Goal: Check status: Check status

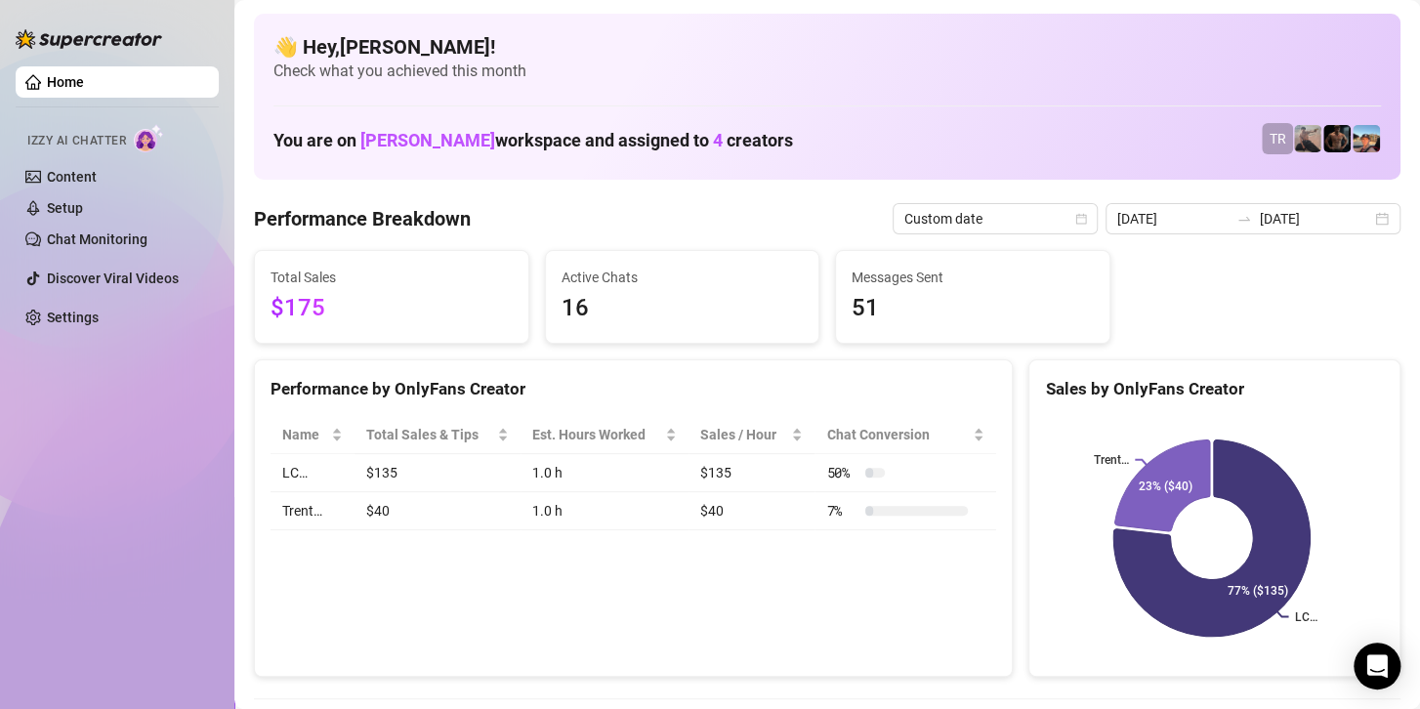
scroll to position [98, 0]
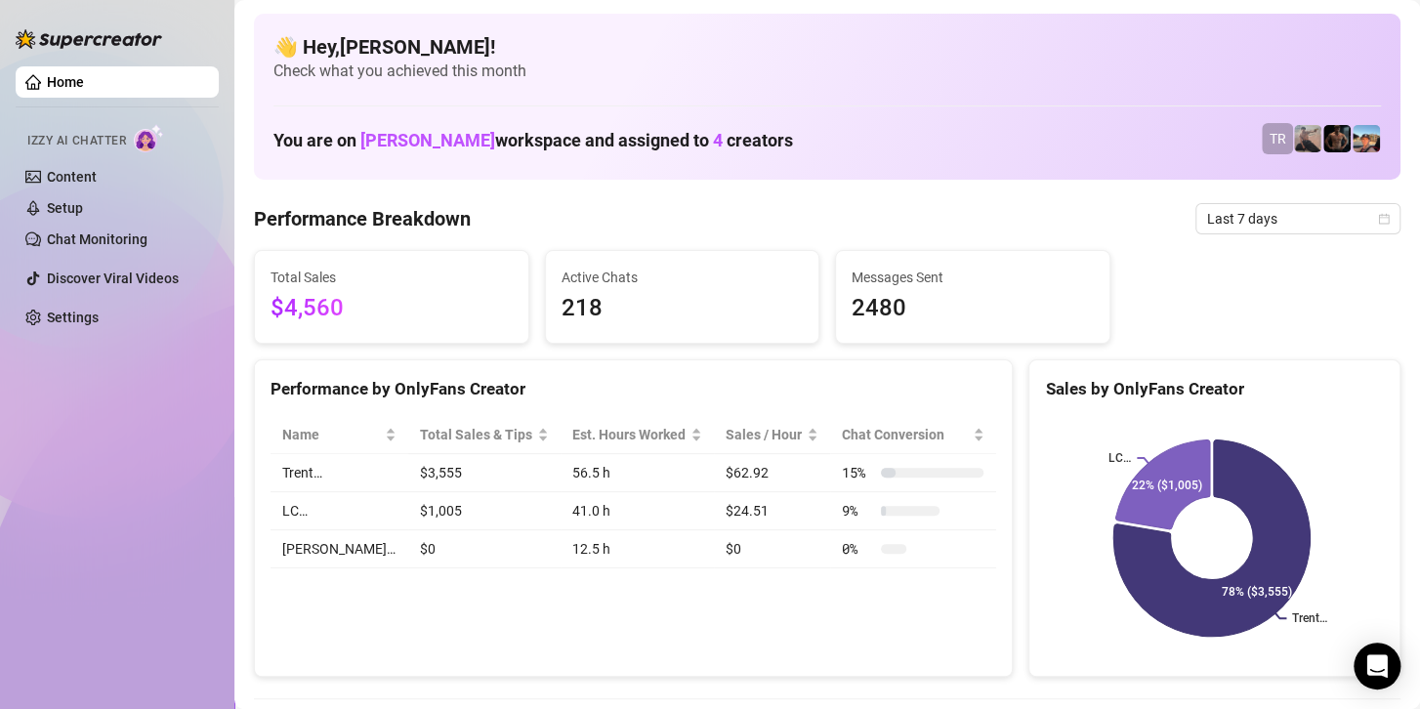
click at [143, 419] on div "Home Izzy AI Chatter Content Setup Chat Monitoring Discover Viral Videos Settin…" at bounding box center [117, 346] width 203 height 692
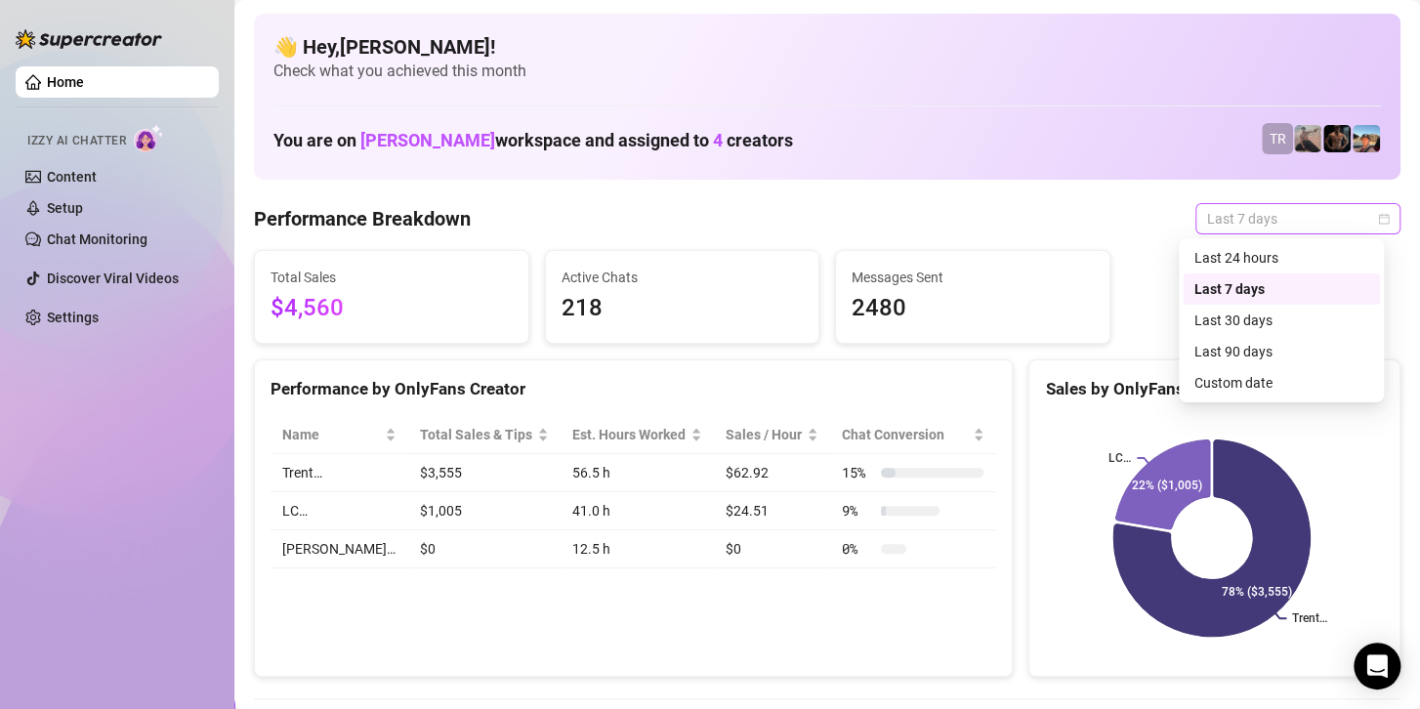
click at [1290, 220] on span "Last 7 days" at bounding box center [1298, 218] width 182 height 29
click at [1216, 386] on div "Custom date" at bounding box center [1282, 382] width 174 height 21
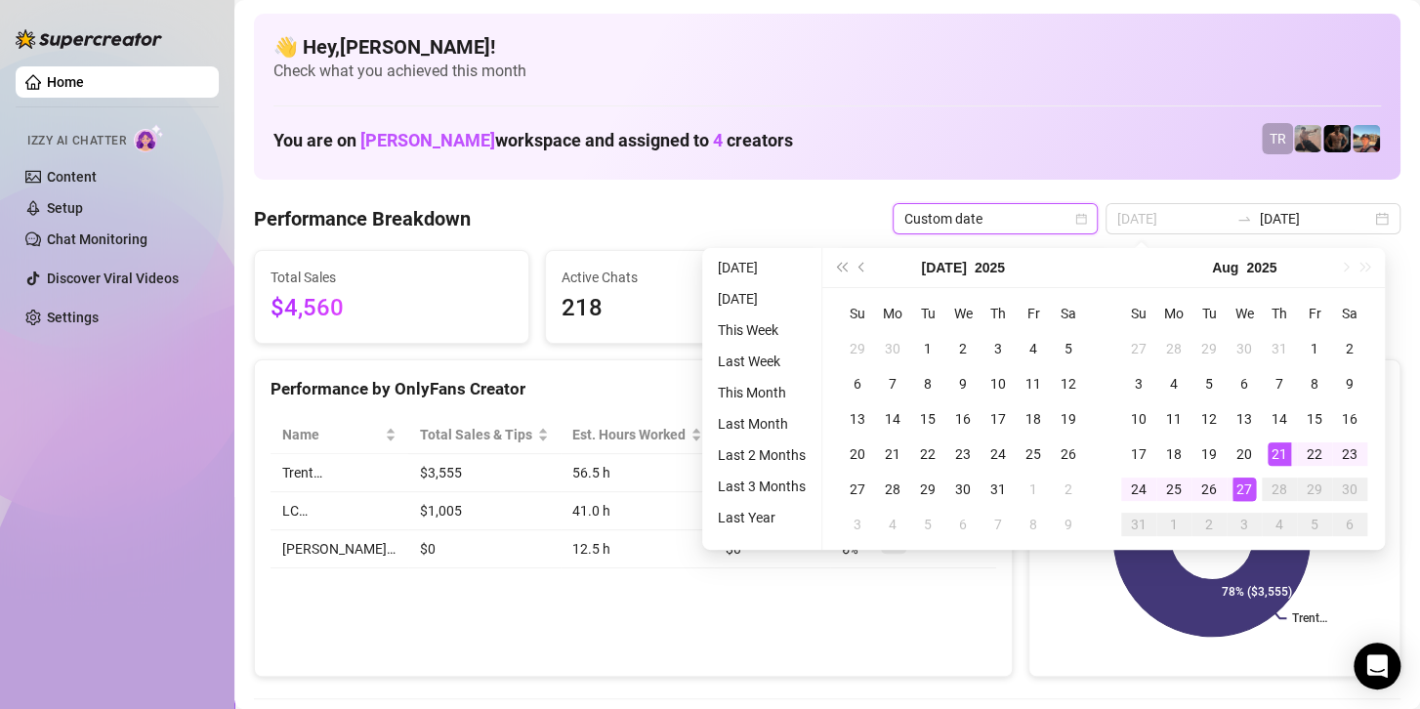
type input "[DATE]"
click at [1249, 484] on div "27" at bounding box center [1244, 489] width 23 height 23
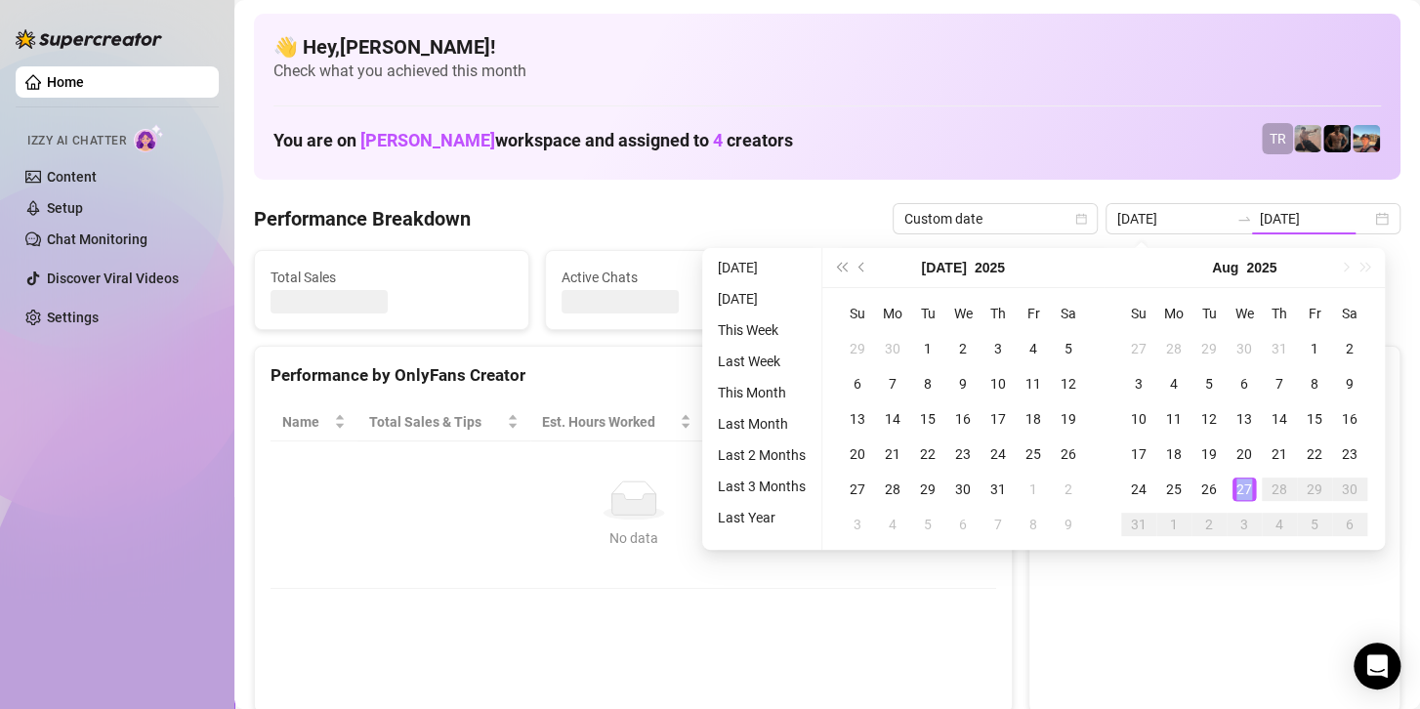
type input "[DATE]"
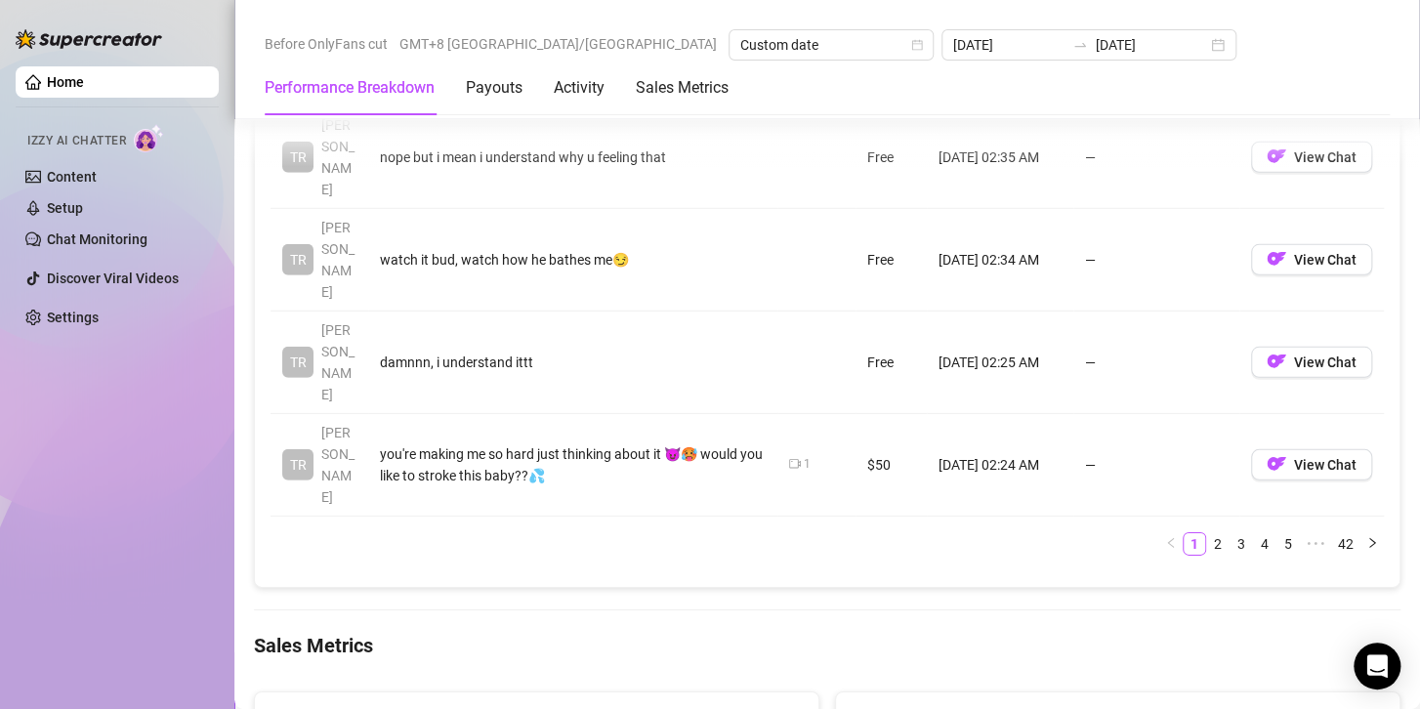
scroll to position [2540, 0]
